Goal: Task Accomplishment & Management: Use online tool/utility

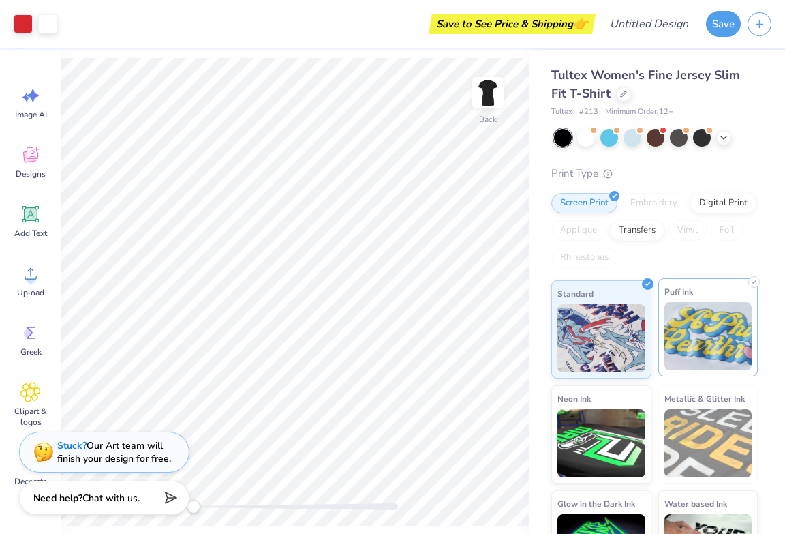
scroll to position [55, 0]
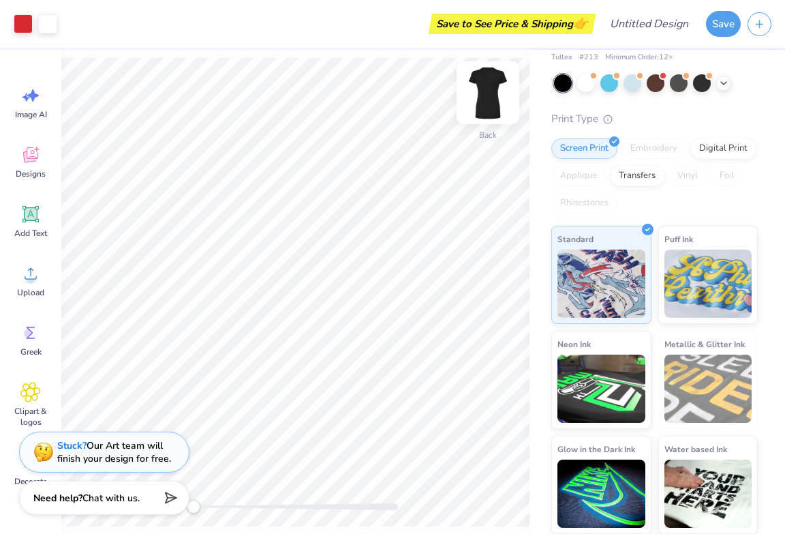
click at [487, 96] on img at bounding box center [488, 92] width 55 height 55
click at [688, 185] on div "Vinyl" at bounding box center [688, 176] width 38 height 20
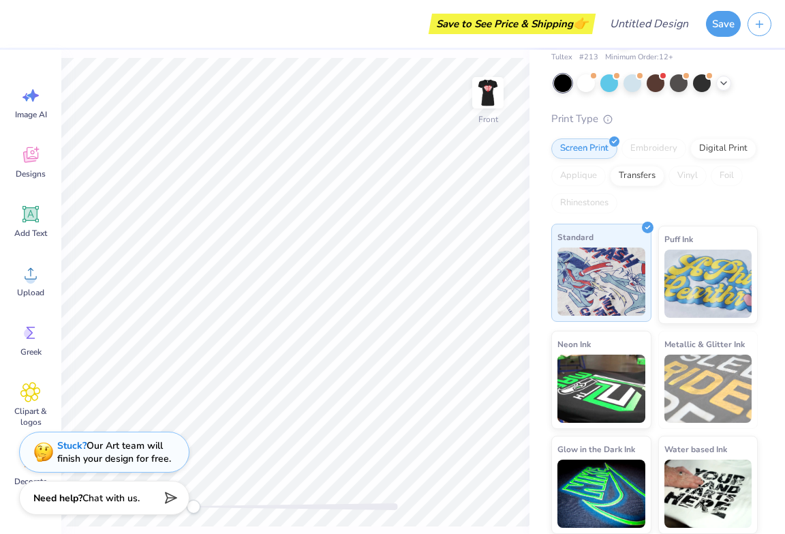
scroll to position [0, 0]
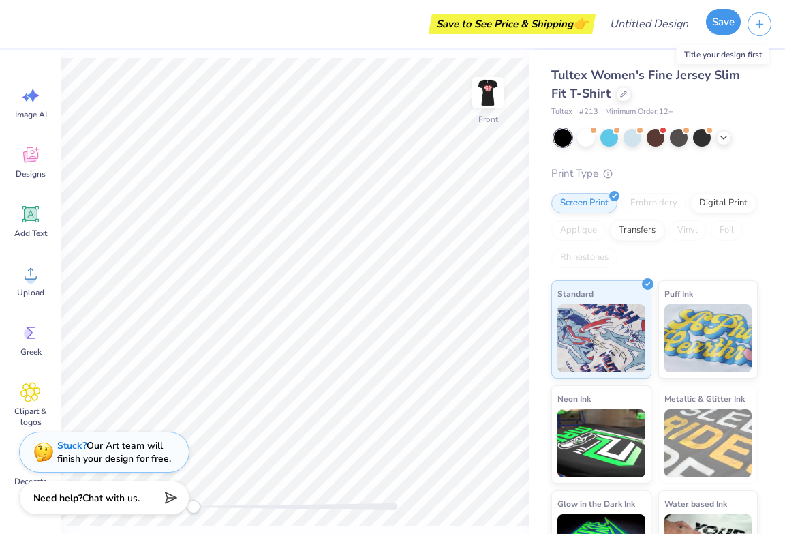
click at [726, 21] on button "Save" at bounding box center [723, 22] width 35 height 26
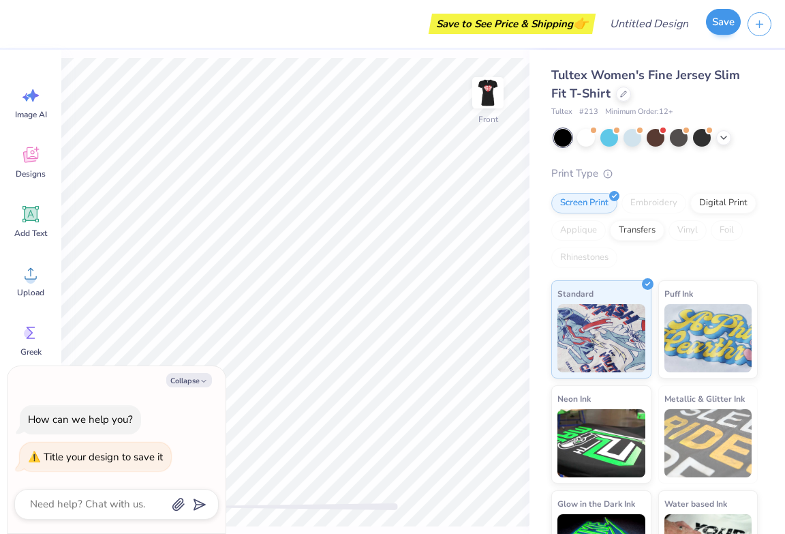
type textarea "x"
type textarea "D"
type textarea "x"
type textarea "DE"
type textarea "x"
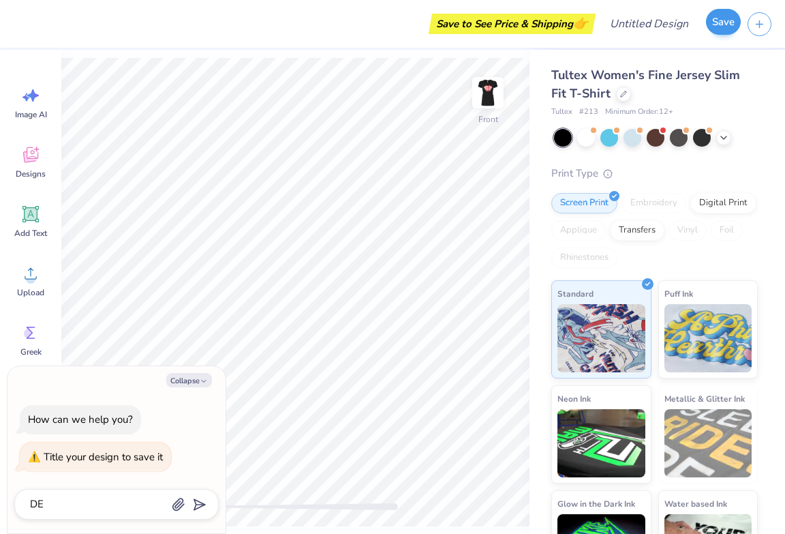
type textarea "DEL"
type textarea "x"
type textarea "DELT"
type textarea "x"
type textarea "DELTA"
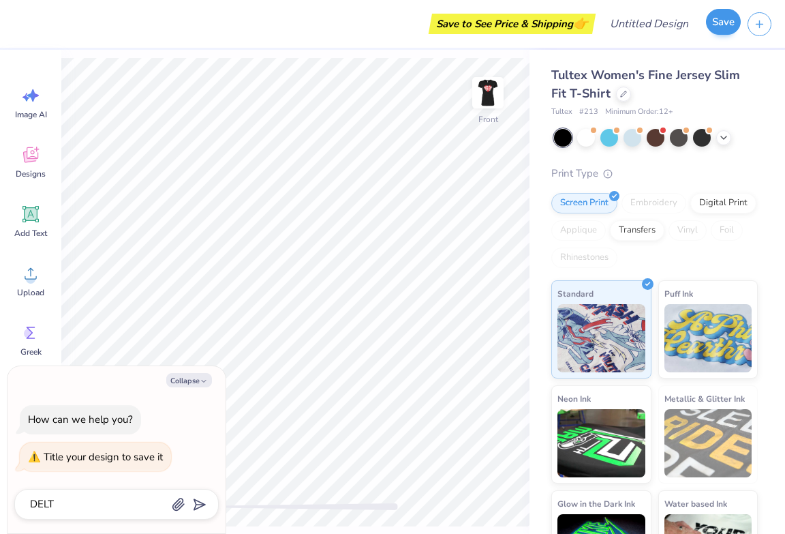
type textarea "x"
type textarea "DELTA"
type textarea "x"
type textarea "DELTA L"
type textarea "x"
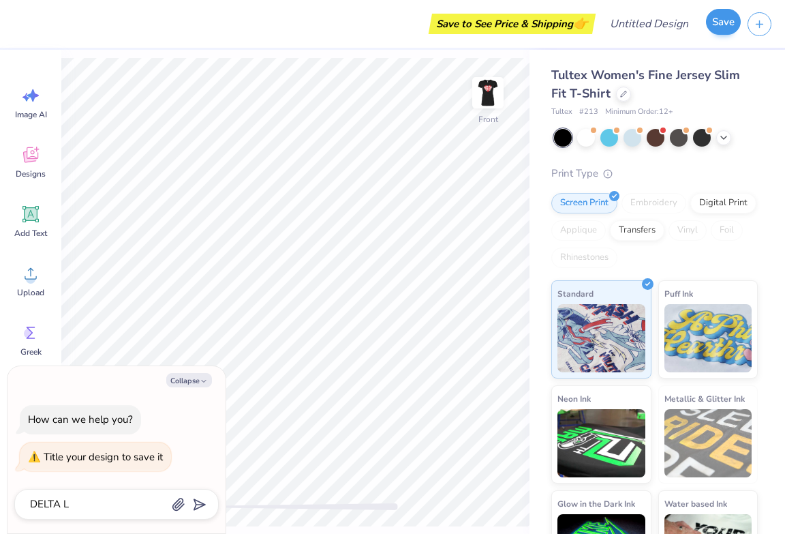
type textarea "DELTA LO"
type textarea "x"
type textarea "DELTA LOV"
type textarea "x"
type textarea "DELTA LOVE"
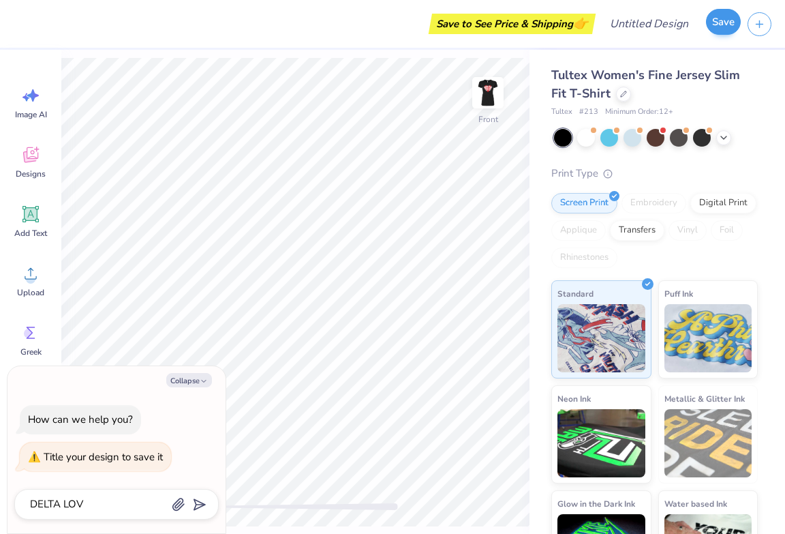
type textarea "x"
type textarea "DELTA LOVE"
type textarea "x"
click at [196, 504] on polygon "submit" at bounding box center [197, 505] width 16 height 16
type input "DELTA LOVE"
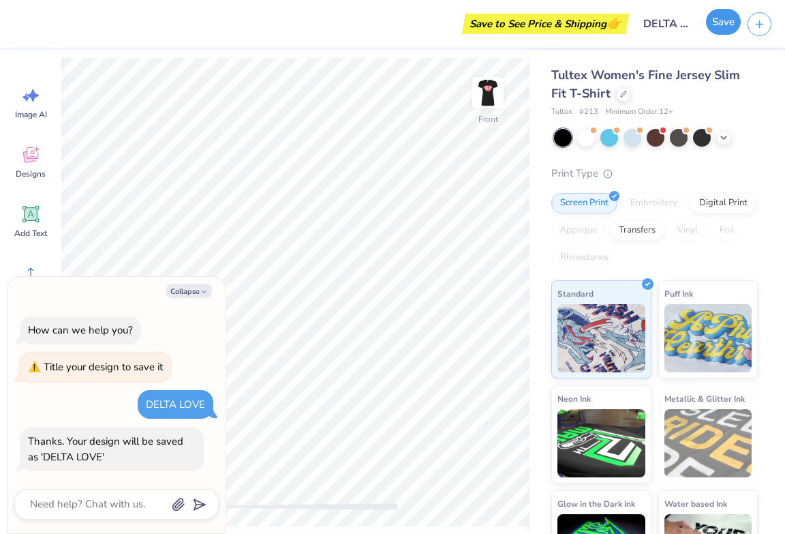
click at [707, 28] on div "Save" at bounding box center [723, 24] width 35 height 26
click at [731, 28] on button "Save" at bounding box center [723, 22] width 35 height 26
type textarea "x"
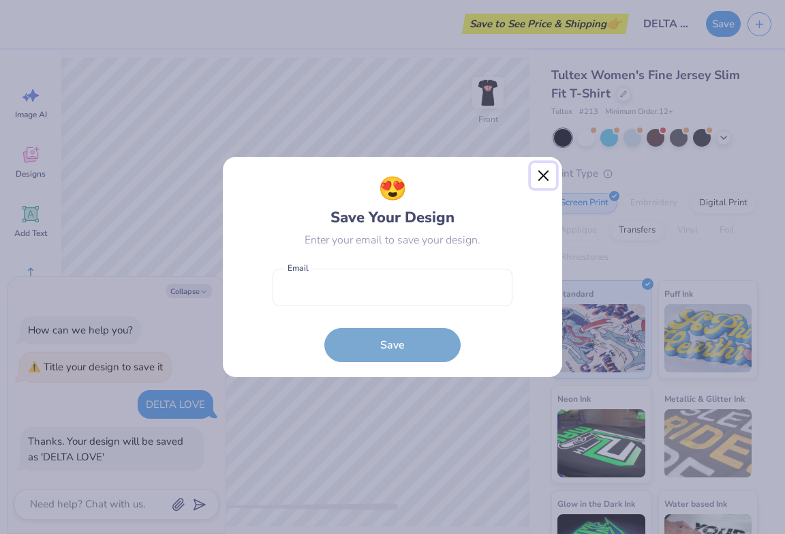
click at [544, 174] on button "Close" at bounding box center [544, 176] width 26 height 26
